Goal: Information Seeking & Learning: Check status

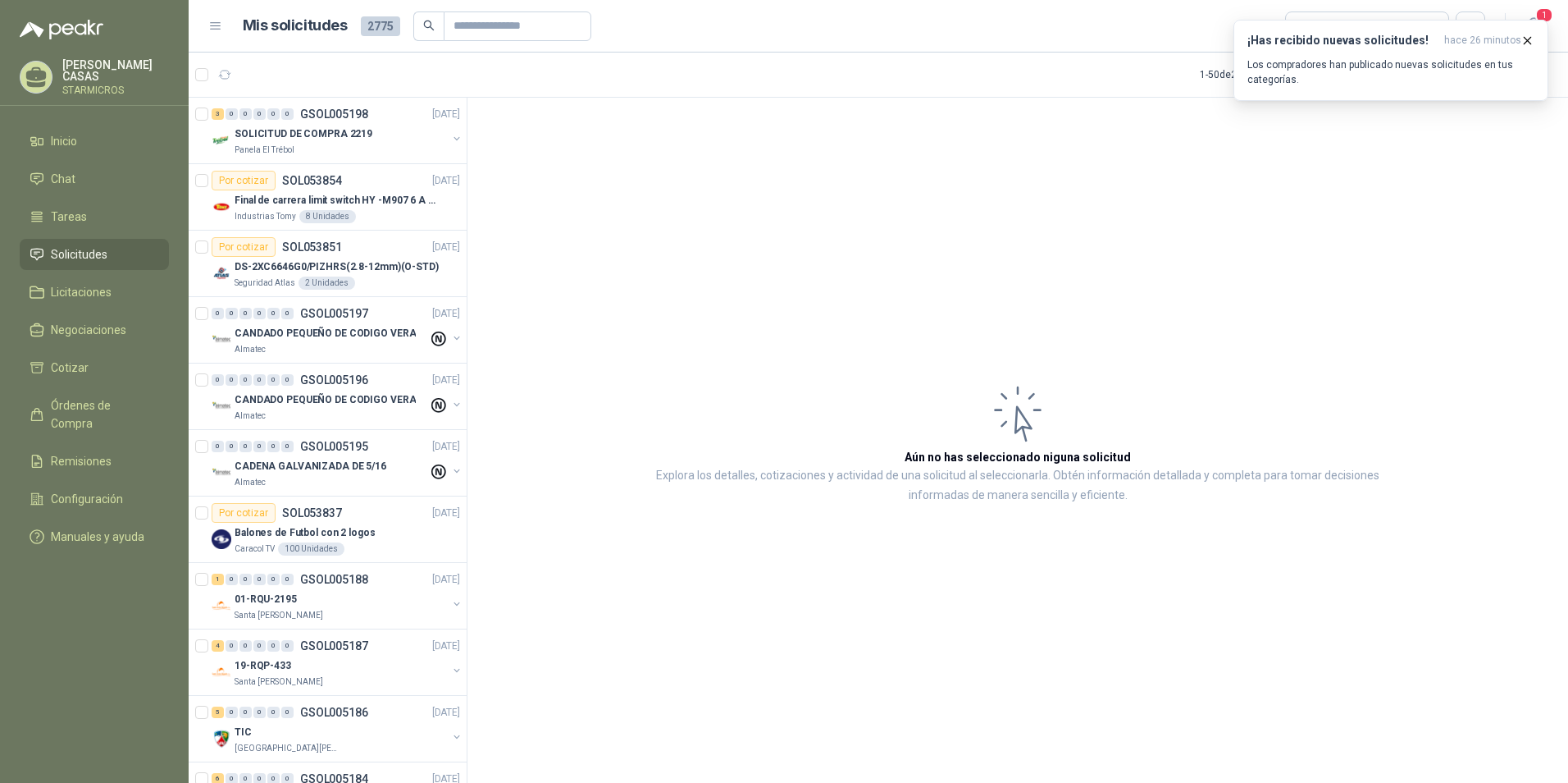
scroll to position [574, 0]
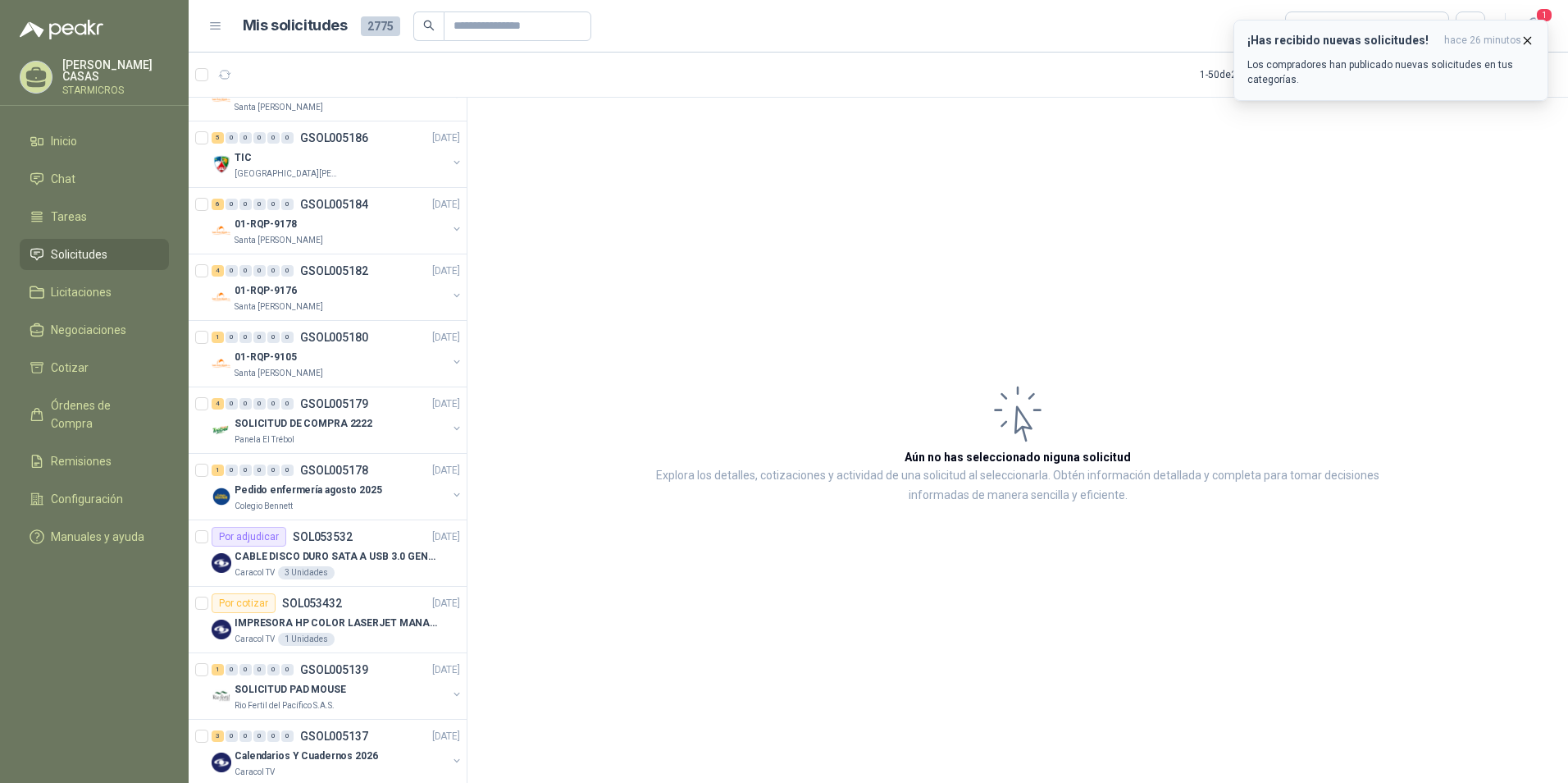
click at [1360, 65] on p "Los compradores han publicado nuevas solicitudes en tus categorías." at bounding box center [1390, 72] width 287 height 29
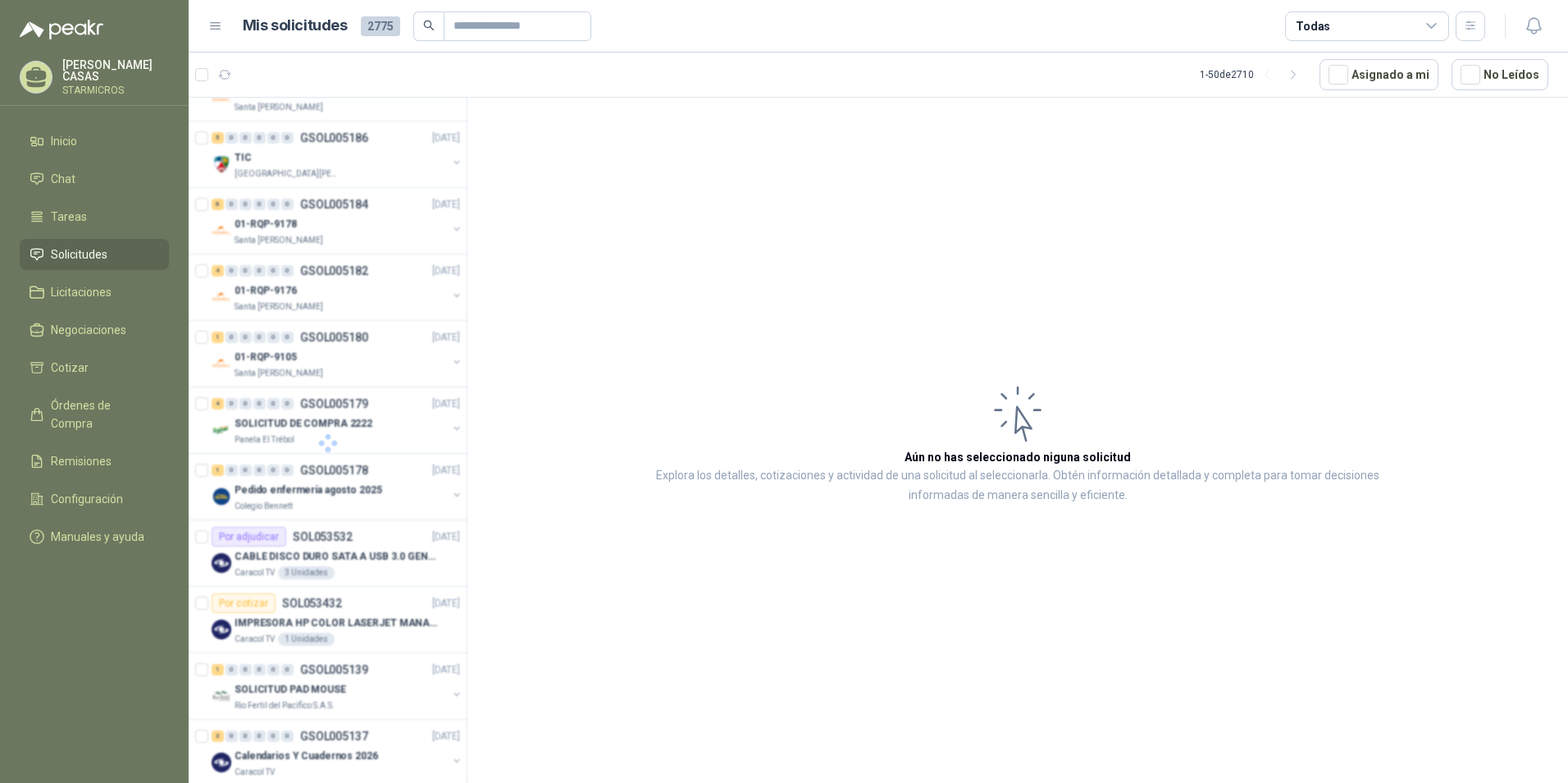
scroll to position [328, 0]
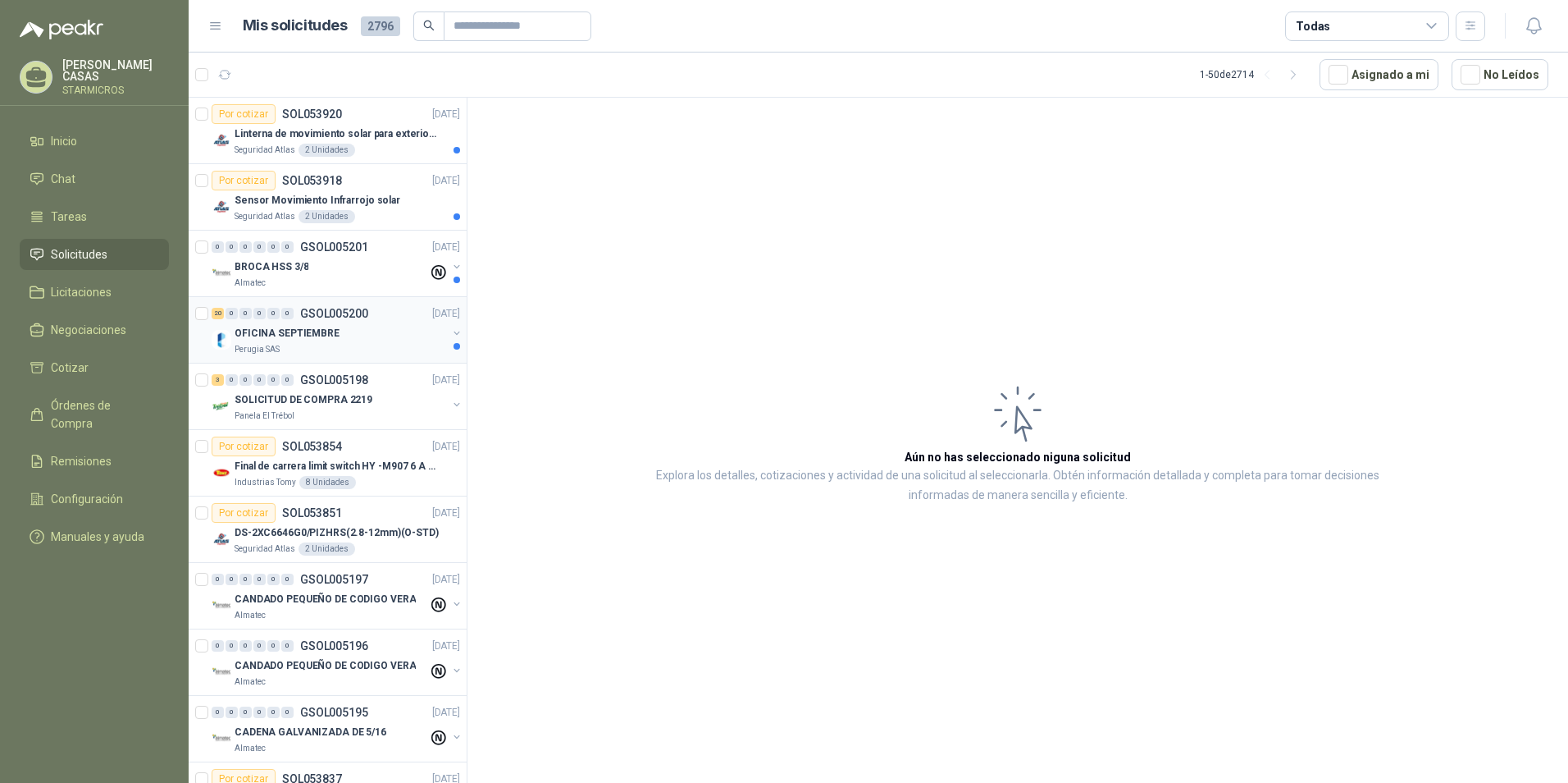
click at [326, 322] on div "20 0 0 0 0 0 GSOL005200 [DATE]" at bounding box center [338, 313] width 252 height 20
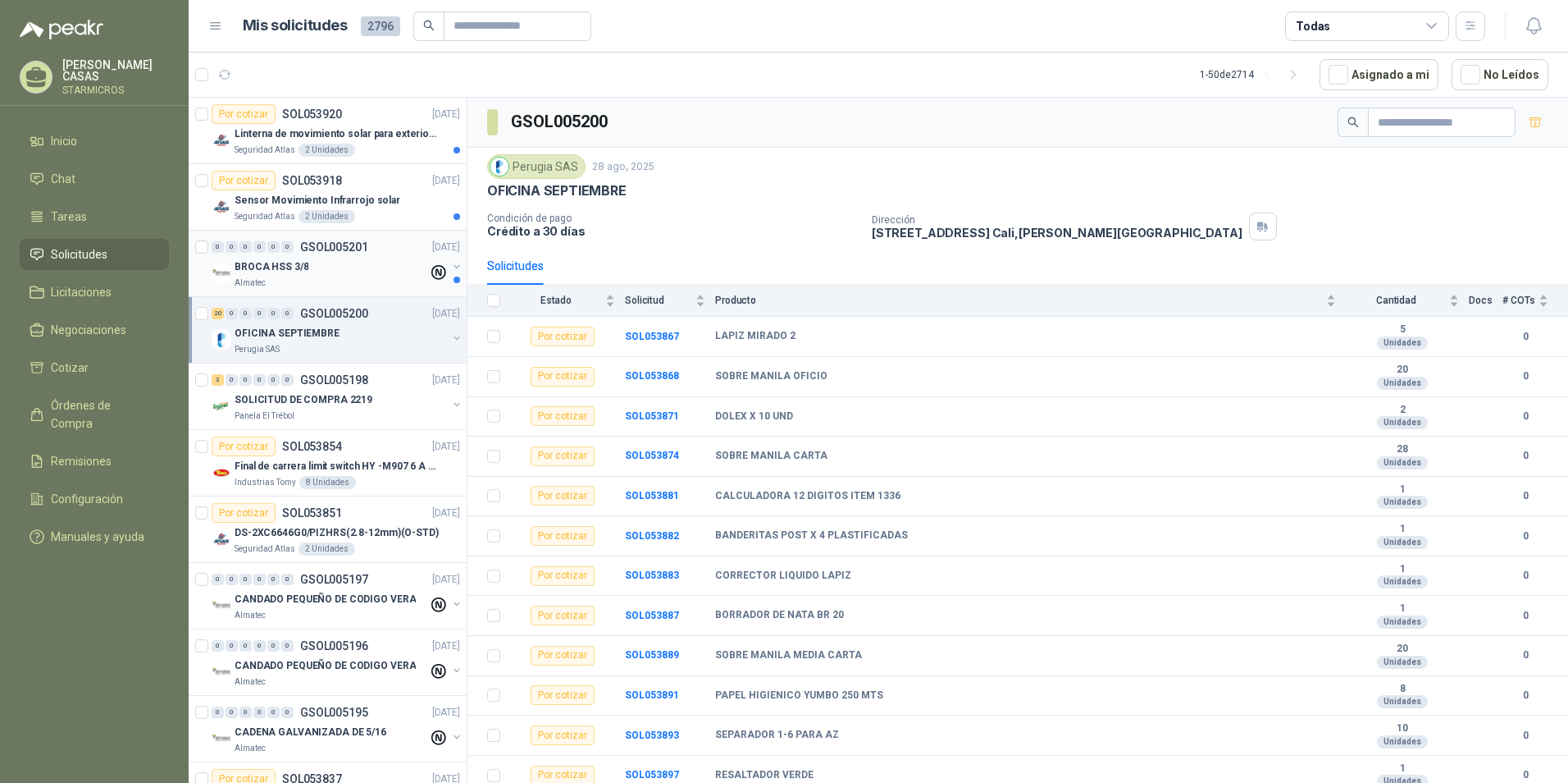
click at [301, 266] on p "BROCA HSS 3/8" at bounding box center [271, 267] width 73 height 16
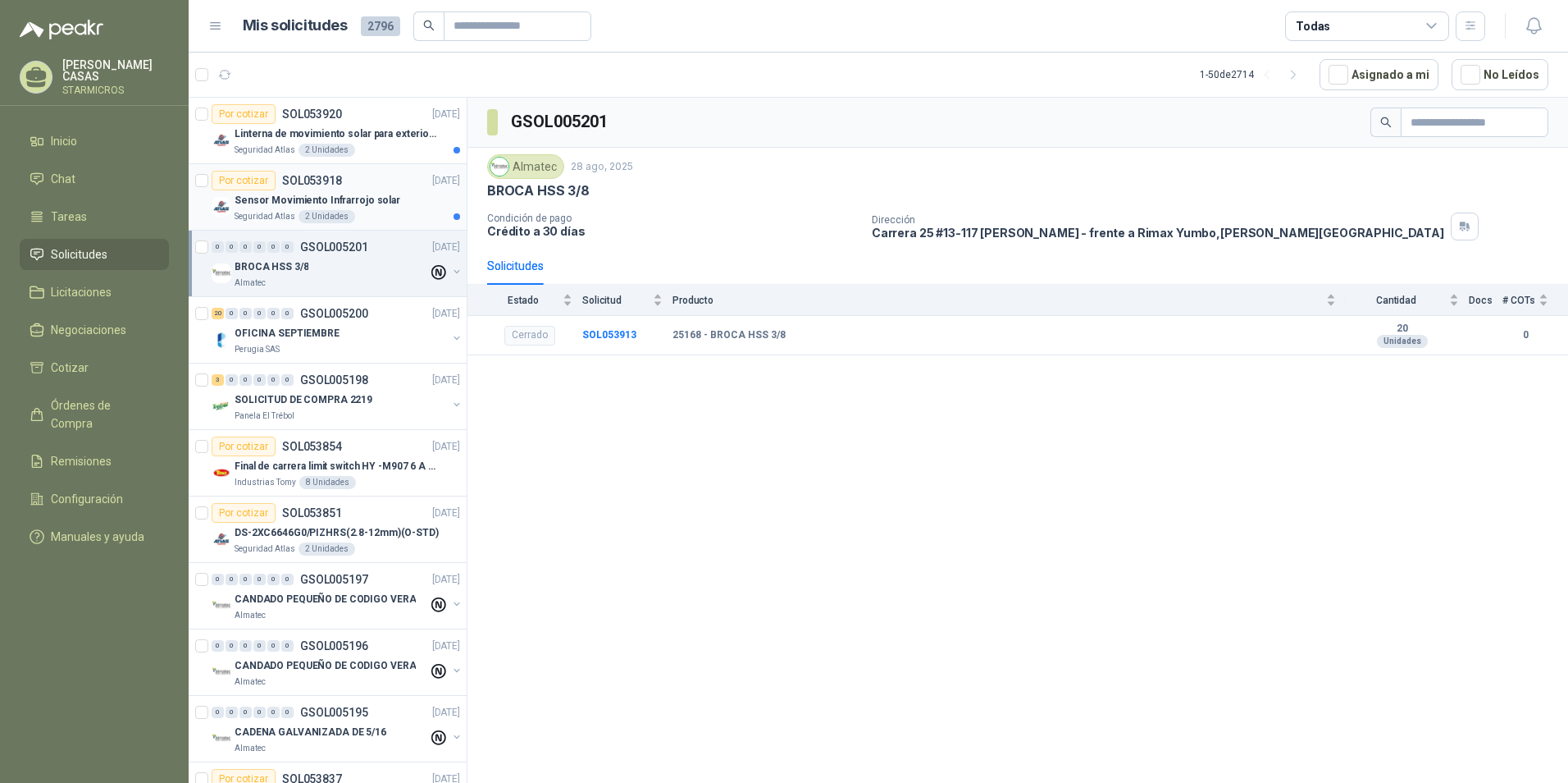
click at [348, 214] on div "2 Unidades" at bounding box center [326, 216] width 56 height 13
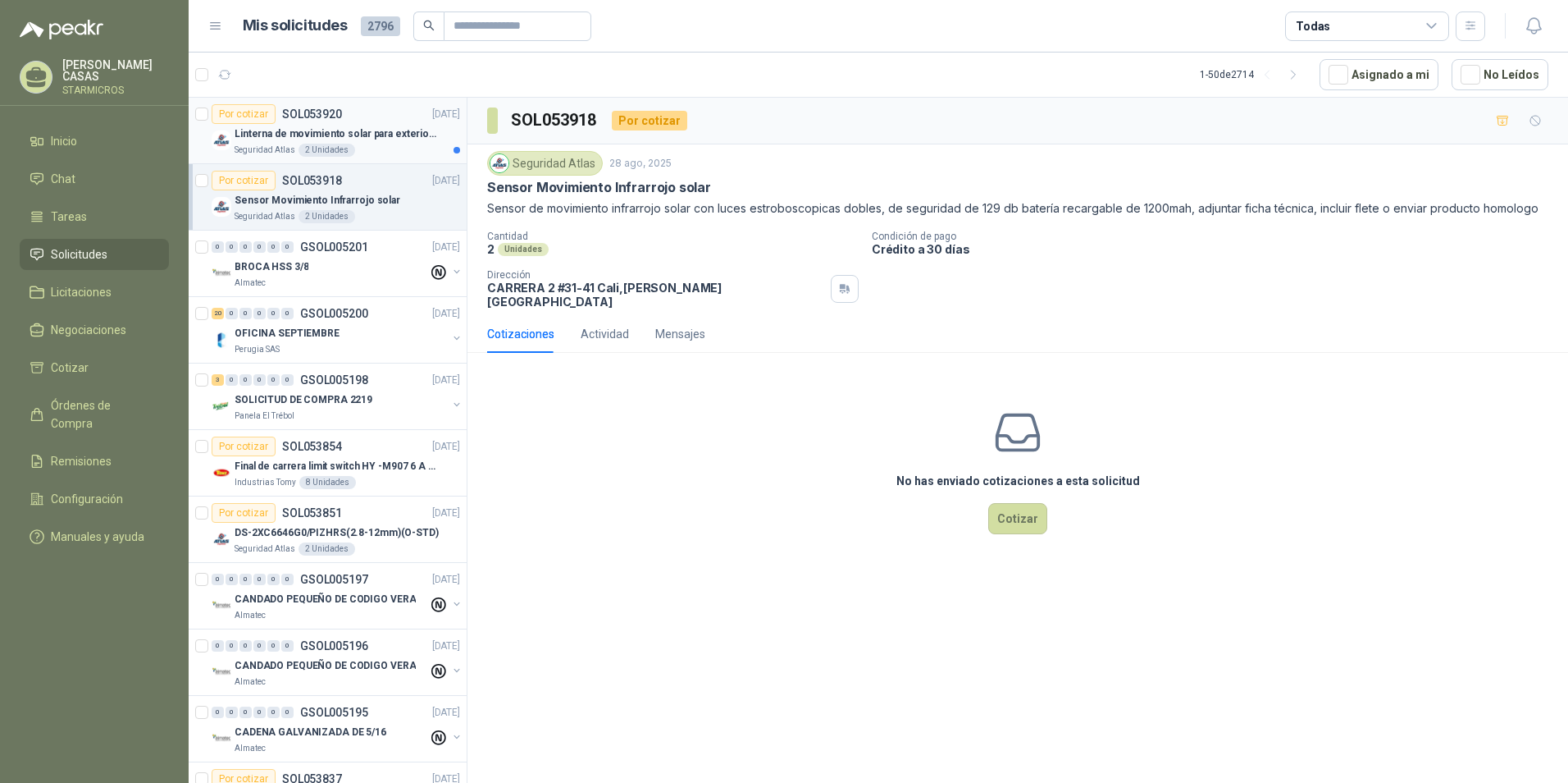
click at [334, 148] on div "2 Unidades" at bounding box center [326, 151] width 56 height 13
